Goal: Information Seeking & Learning: Learn about a topic

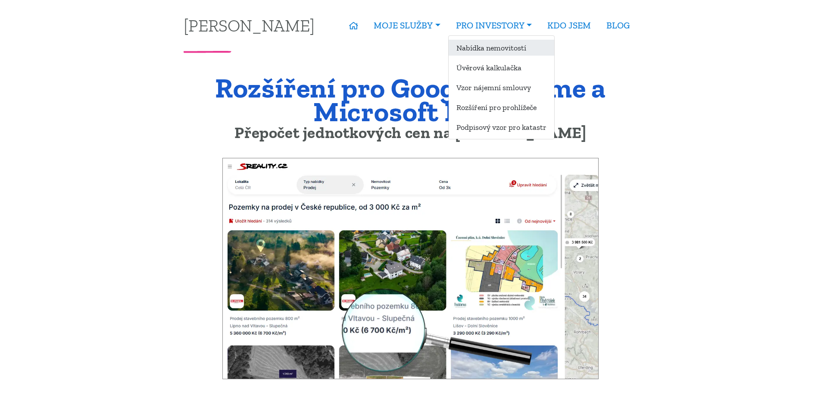
click at [480, 47] on link "Nabídka nemovitostí" at bounding box center [502, 48] width 106 height 16
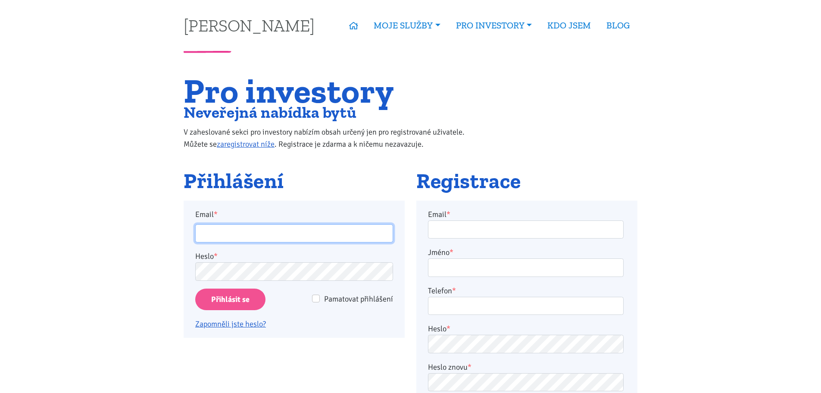
click at [241, 236] on input "Email *" at bounding box center [294, 233] width 198 height 19
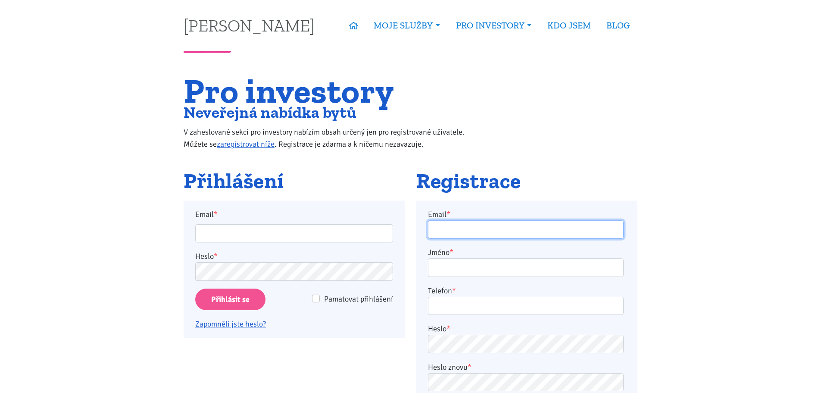
type input "peter.backo1@gmail.com"
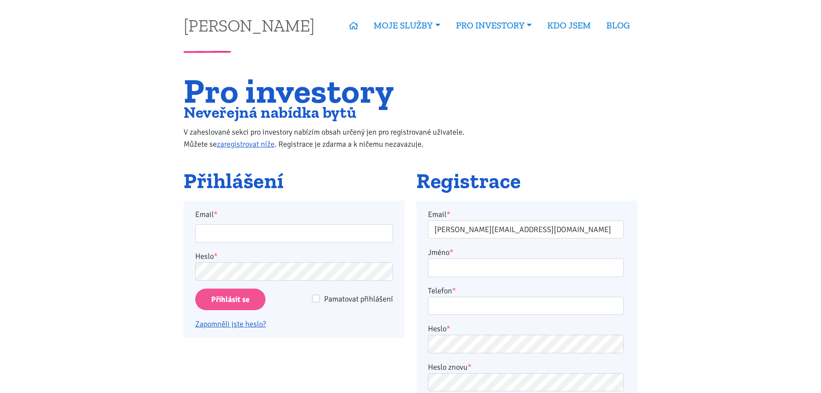
type input "peter.backo1@gmail.com"
click at [234, 300] on input "Přihlásit se" at bounding box center [230, 299] width 70 height 22
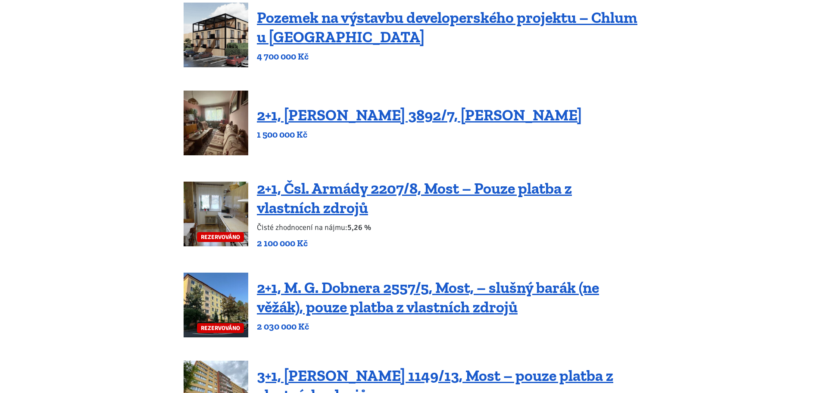
scroll to position [259, 0]
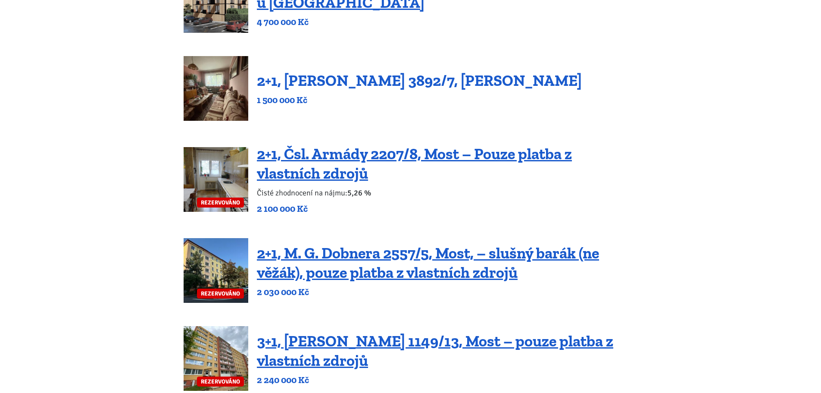
click at [301, 81] on link "2+1, [PERSON_NAME] 3892/7, [PERSON_NAME]" at bounding box center [419, 80] width 325 height 19
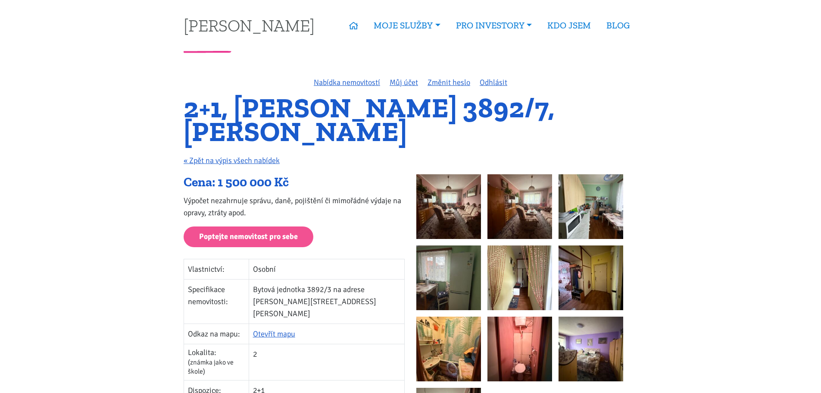
scroll to position [43, 0]
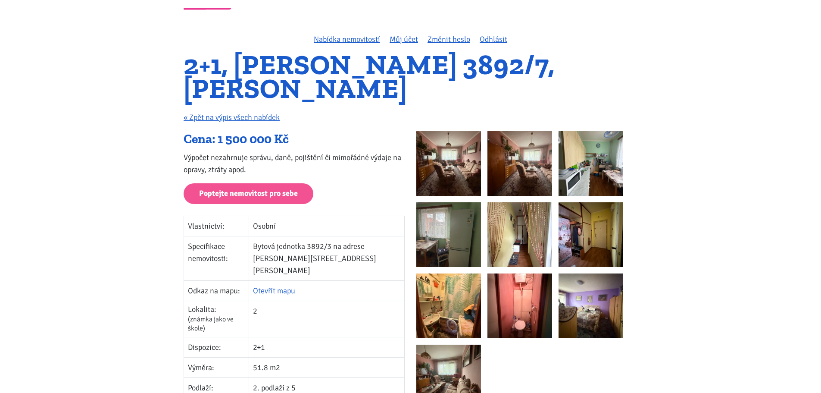
click at [457, 175] on img at bounding box center [449, 163] width 65 height 65
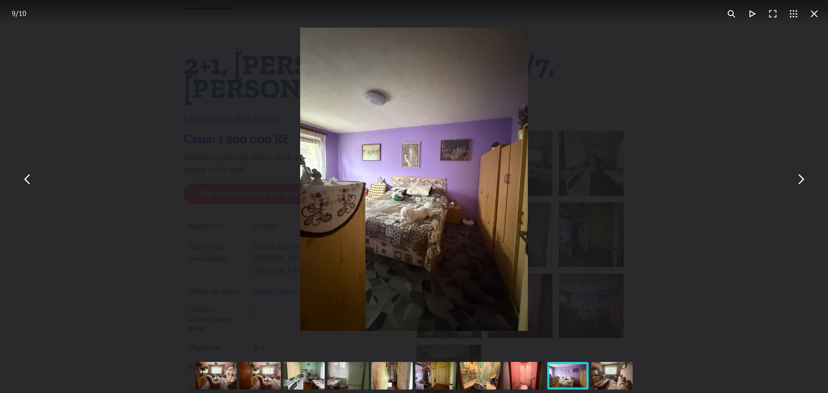
click at [818, 19] on button "You can close this modal content with the ESC key" at bounding box center [814, 13] width 21 height 21
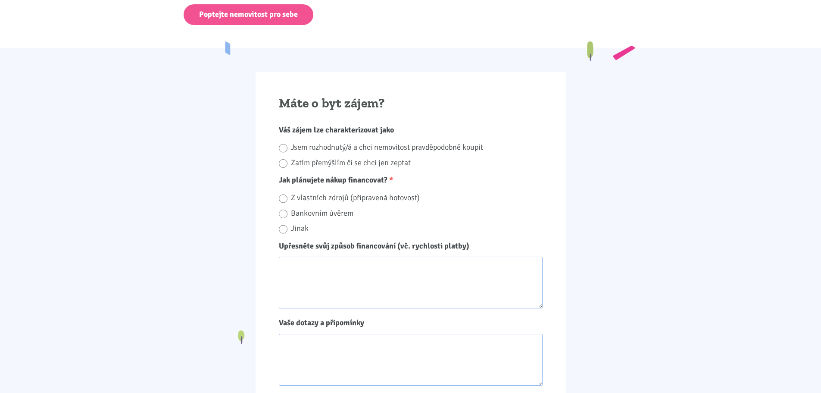
scroll to position [647, 0]
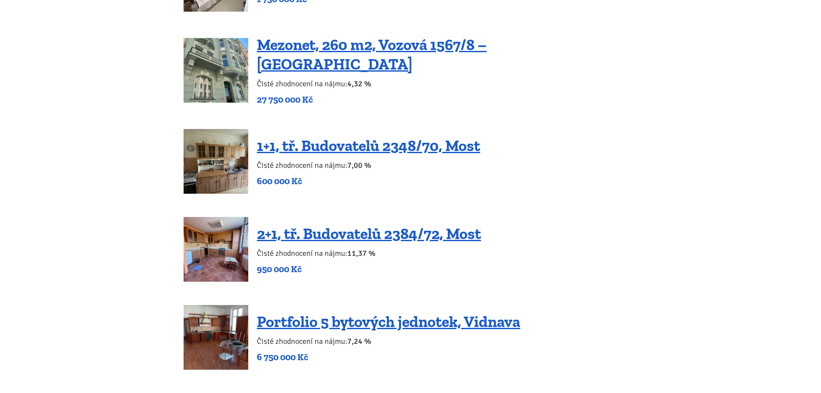
scroll to position [1423, 0]
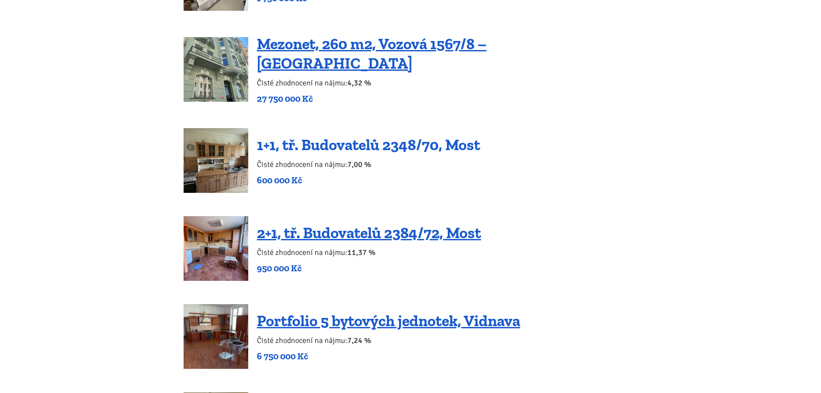
click at [354, 135] on link "1+1, tř. Budovatelů 2348/70, Most" at bounding box center [368, 144] width 223 height 19
